Goal: Information Seeking & Learning: Learn about a topic

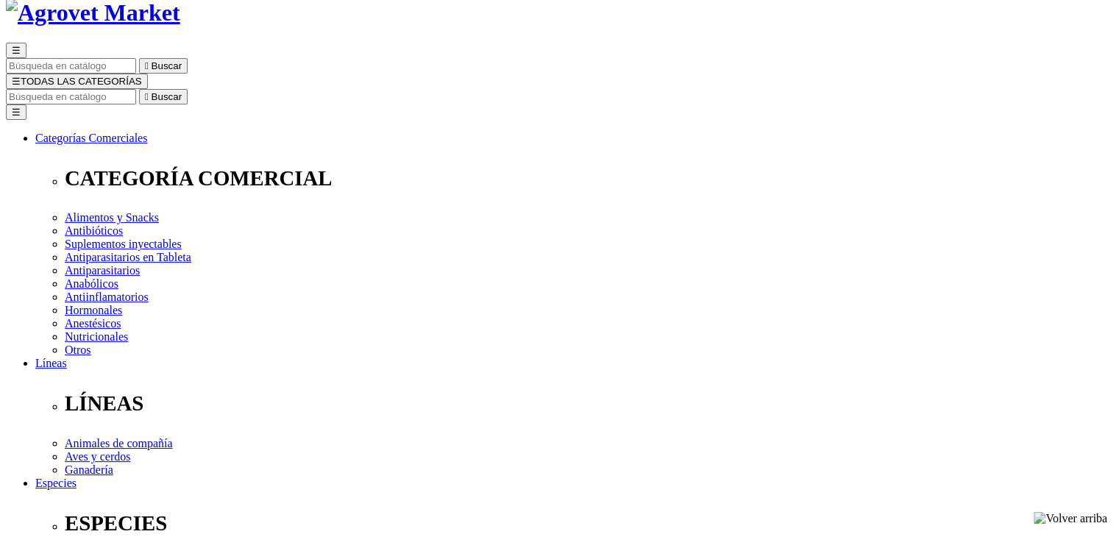
scroll to position [103, 0]
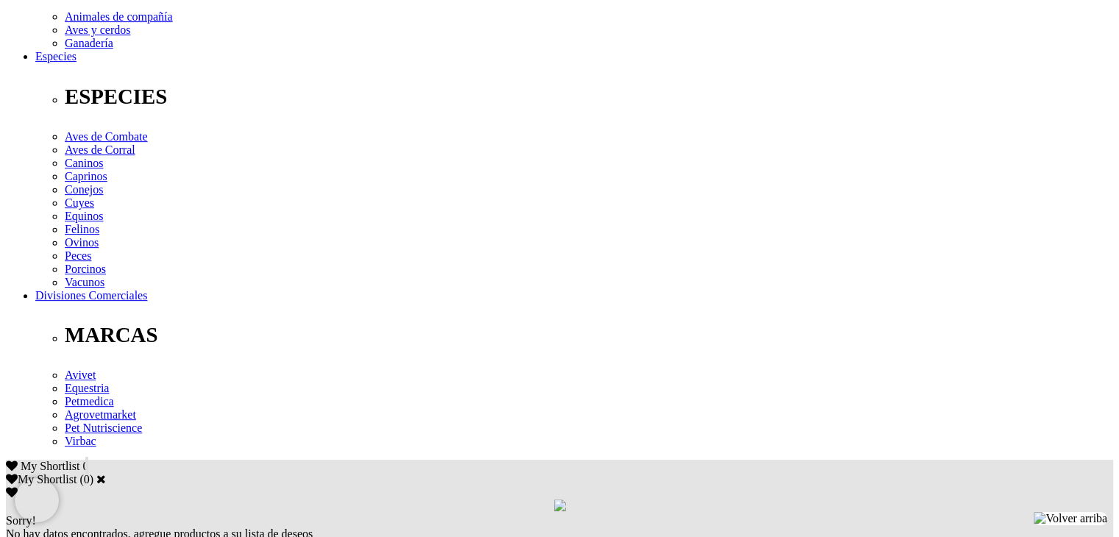
scroll to position [540, 0]
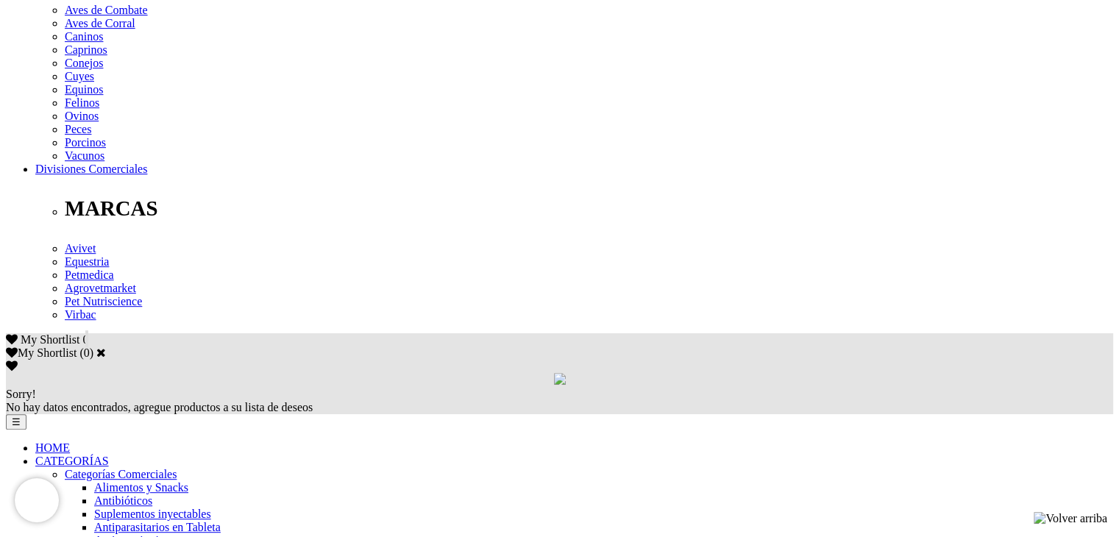
scroll to position [656, 0]
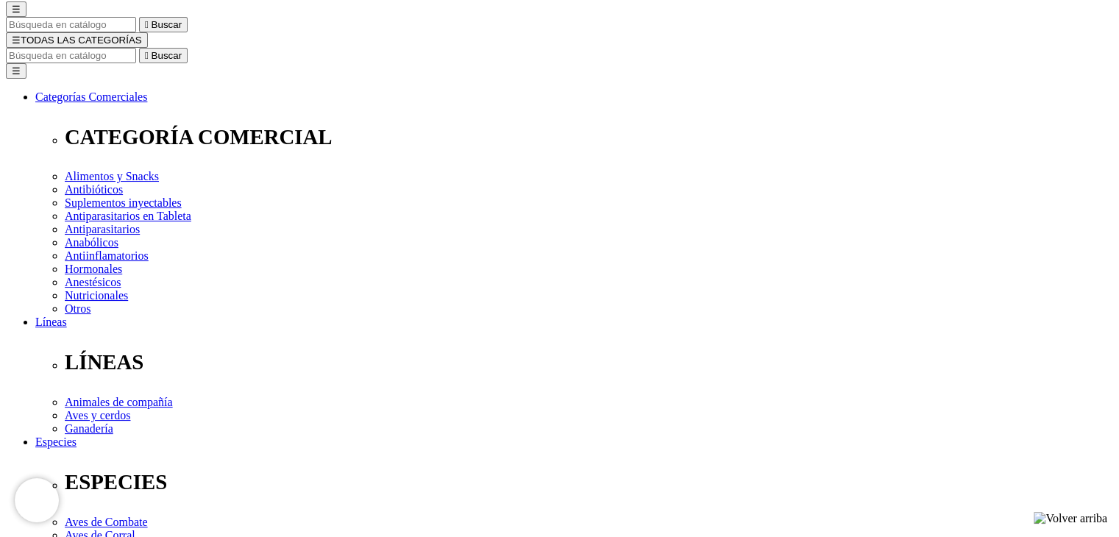
scroll to position [127, 0]
